Goal: Task Accomplishment & Management: Complete application form

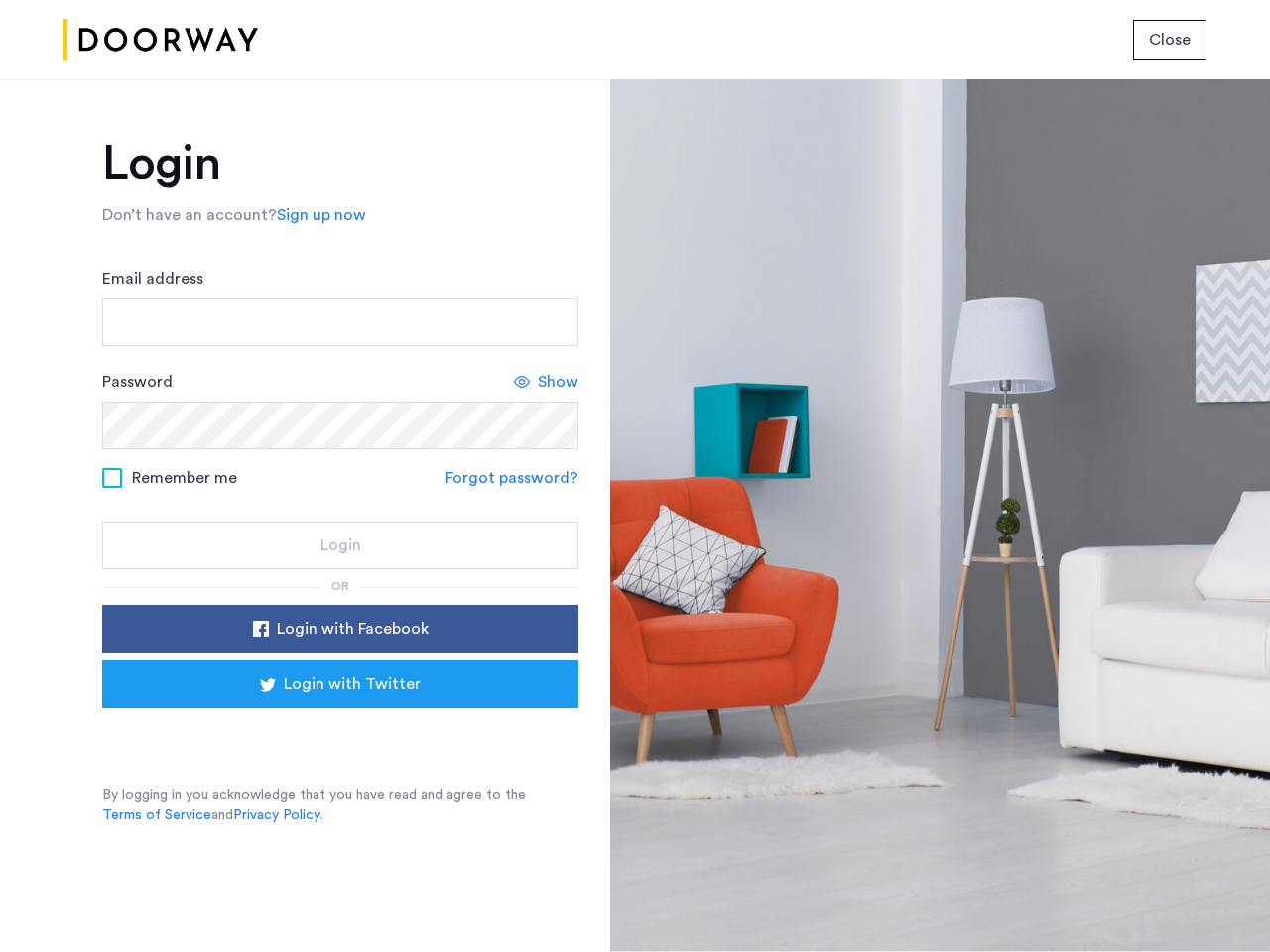
click at [1170, 40] on span "Close" at bounding box center [1170, 40] width 42 height 24
click at [317, 216] on link "Sign up now" at bounding box center [321, 216] width 89 height 24
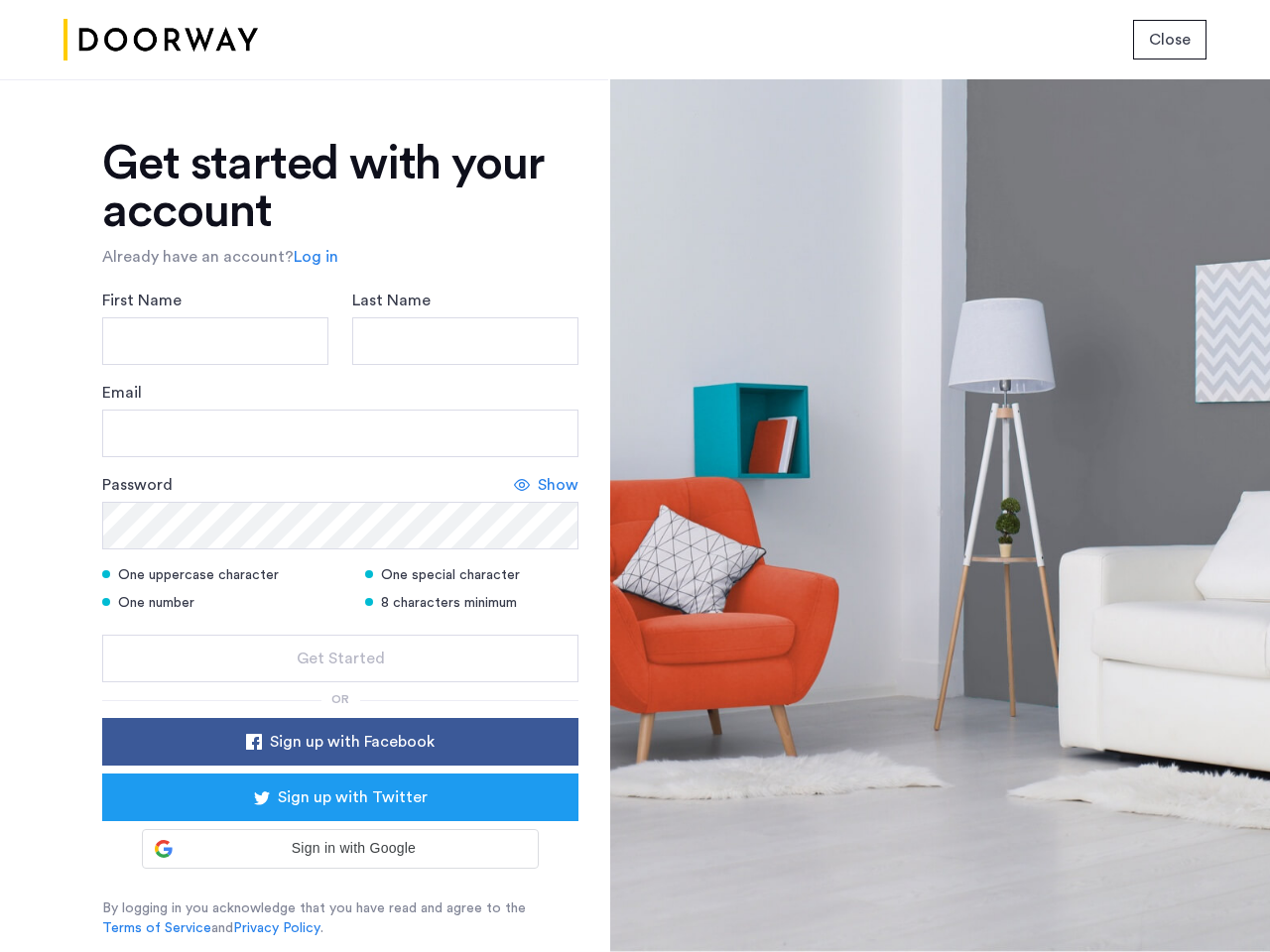
click at [547, 382] on div "Email" at bounding box center [340, 419] width 477 height 76
click at [515, 478] on icon at bounding box center [522, 485] width 16 height 16
click at [341, 629] on form "First Name Last Name Email Password Hide One uppercase character One special ch…" at bounding box center [340, 485] width 477 height 394
click at [341, 684] on div "Get started with your account Already have an account? Log in First Name Last N…" at bounding box center [340, 539] width 477 height 799
